Goal: Information Seeking & Learning: Learn about a topic

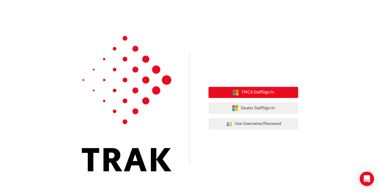
click at [262, 93] on span "TMCA Staff Sign In" at bounding box center [258, 92] width 33 height 7
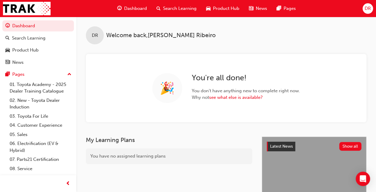
click at [178, 8] on span "Search Learning" at bounding box center [179, 8] width 33 height 7
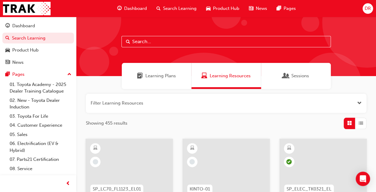
click at [164, 43] on input "text" at bounding box center [225, 41] width 209 height 11
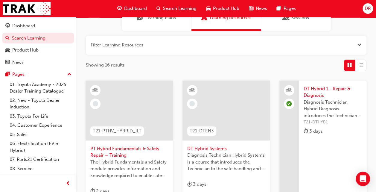
scroll to position [60, 0]
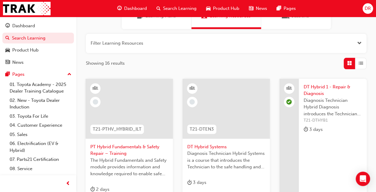
type input "hybrid"
click at [359, 44] on span "Open the filter" at bounding box center [359, 43] width 4 height 7
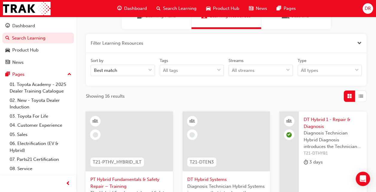
click at [358, 42] on span "Close the filter" at bounding box center [359, 43] width 4 height 7
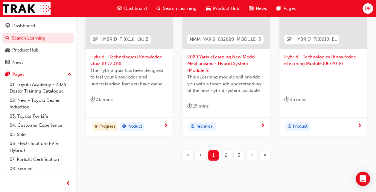
scroll to position [315, 0]
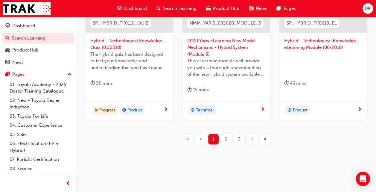
click at [225, 138] on span "2" at bounding box center [226, 138] width 3 height 7
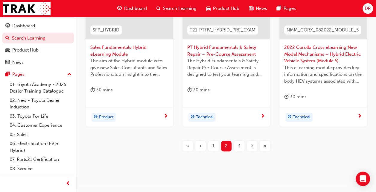
scroll to position [255, 0]
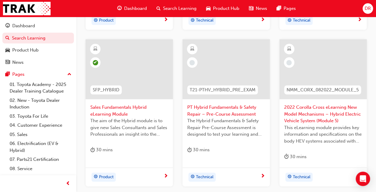
click at [232, 109] on span "PT Hybrid Fundamentals & Safety Repair – Pre-Course Assessment" at bounding box center [226, 110] width 78 height 13
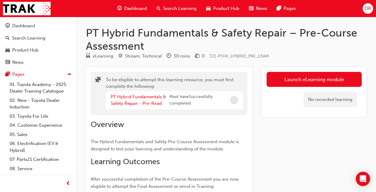
click at [176, 7] on span "Search Learning" at bounding box center [179, 8] width 33 height 7
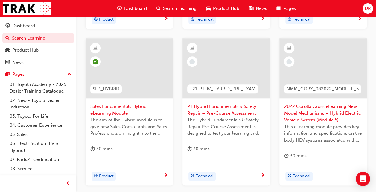
scroll to position [299, 0]
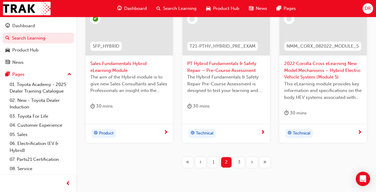
click at [238, 160] on span "3" at bounding box center [239, 161] width 3 height 7
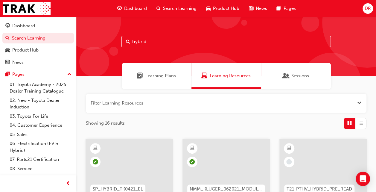
click at [132, 42] on input "hybrid" at bounding box center [225, 41] width 209 height 11
drag, startPoint x: 135, startPoint y: 44, endPoint x: 131, endPoint y: 44, distance: 4.2
click at [131, 44] on input "hybrid" at bounding box center [225, 41] width 209 height 11
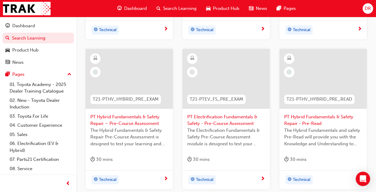
scroll to position [308, 0]
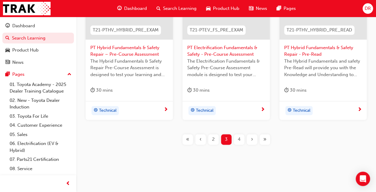
click at [212, 138] on span "2" at bounding box center [213, 139] width 3 height 7
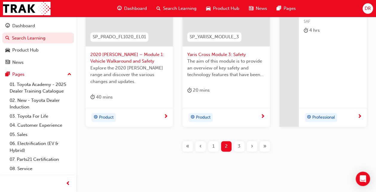
scroll to position [308, 0]
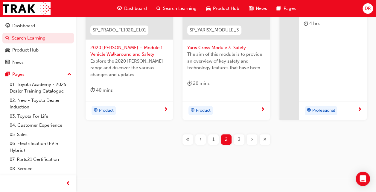
click at [211, 137] on div "1" at bounding box center [213, 139] width 10 height 10
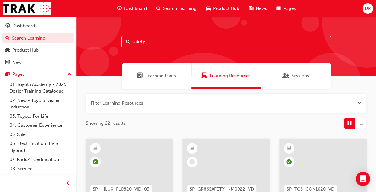
drag, startPoint x: 154, startPoint y: 41, endPoint x: 120, endPoint y: 39, distance: 33.6
click at [120, 39] on div "safety" at bounding box center [226, 46] width 300 height 59
type input "electrification"
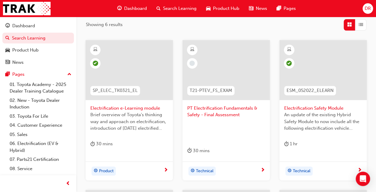
scroll to position [90, 0]
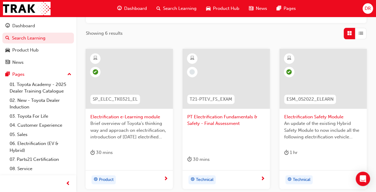
click at [296, 118] on span "Electrification Safety Module" at bounding box center [323, 116] width 78 height 7
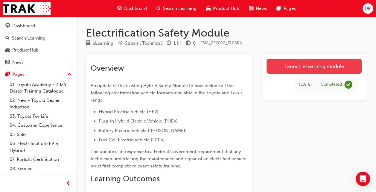
click at [279, 68] on link "Launch eLearning module" at bounding box center [313, 66] width 95 height 15
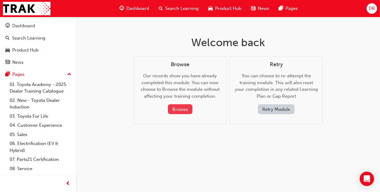
click at [185, 109] on button "Browse" at bounding box center [180, 109] width 25 height 10
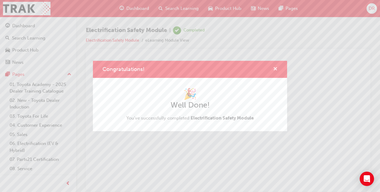
click at [275, 68] on span "cross-icon" at bounding box center [275, 69] width 4 height 5
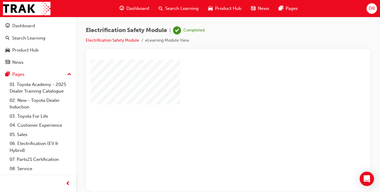
click at [211, 108] on div "play" at bounding box center [211, 108] width 0 height 0
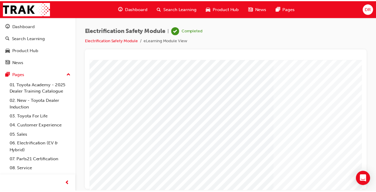
scroll to position [60, 0]
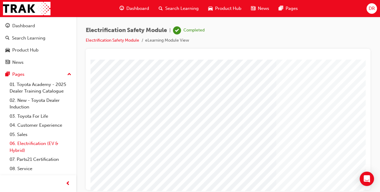
click at [36, 143] on link "06. Electrification (EV & Hybrid)" at bounding box center [40, 147] width 67 height 16
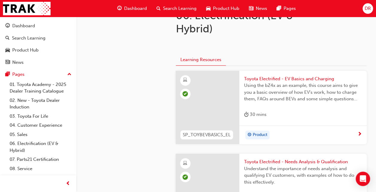
scroll to position [269, 0]
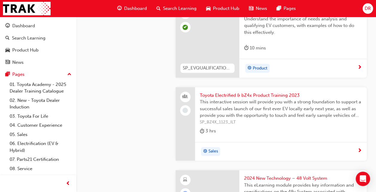
click at [261, 93] on span "Toyota Electrified & bZ4x Product Training 2023" at bounding box center [281, 95] width 162 height 7
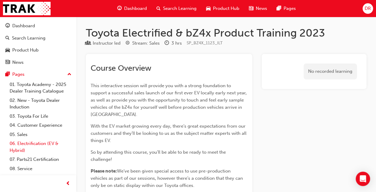
click at [51, 143] on link "06. Electrification (EV & Hybrid)" at bounding box center [40, 147] width 67 height 16
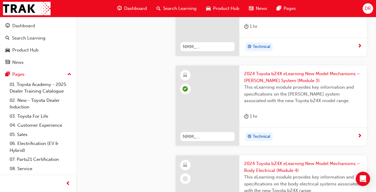
scroll to position [718, 0]
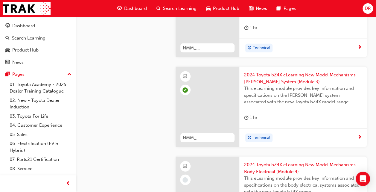
click at [277, 74] on span "2024 Toyota bZ4X eLearning New Model Mechanisms – [PERSON_NAME] System (Module …" at bounding box center [303, 77] width 118 height 13
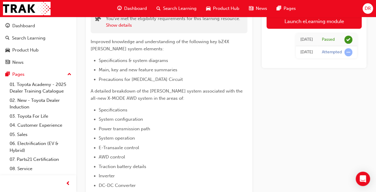
scroll to position [5, 0]
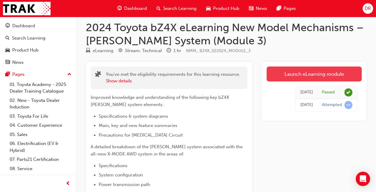
click at [300, 73] on link "Launch eLearning module" at bounding box center [313, 73] width 95 height 15
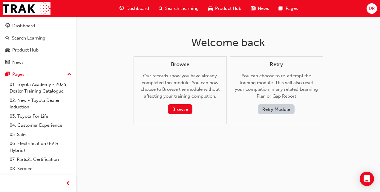
click at [268, 109] on button "Retry Module" at bounding box center [276, 109] width 37 height 10
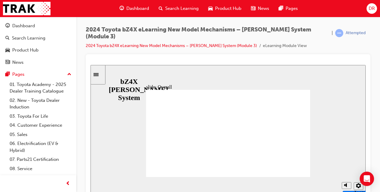
drag, startPoint x: 279, startPoint y: 130, endPoint x: 278, endPoint y: 122, distance: 8.5
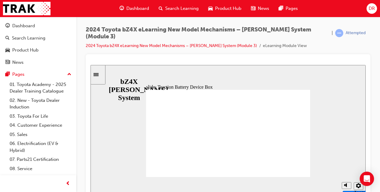
click at [101, 75] on icon "Sidebar Toggle" at bounding box center [98, 74] width 9 height 4
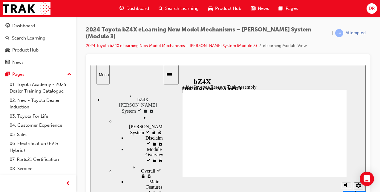
click at [142, 113] on span "[PERSON_NAME] System visited" at bounding box center [161, 118] width 38 height 11
click at [131, 163] on span "Overall visited" at bounding box center [145, 165] width 28 height 5
